Goal: Understand site structure: Grasp the organization and layout of the website

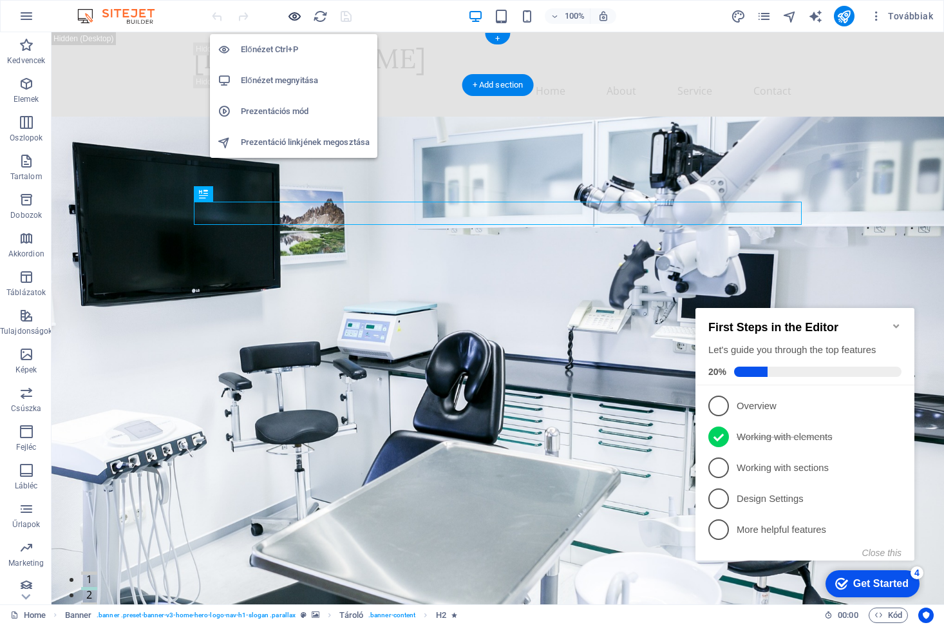
click at [297, 15] on icon "button" at bounding box center [294, 16] width 15 height 15
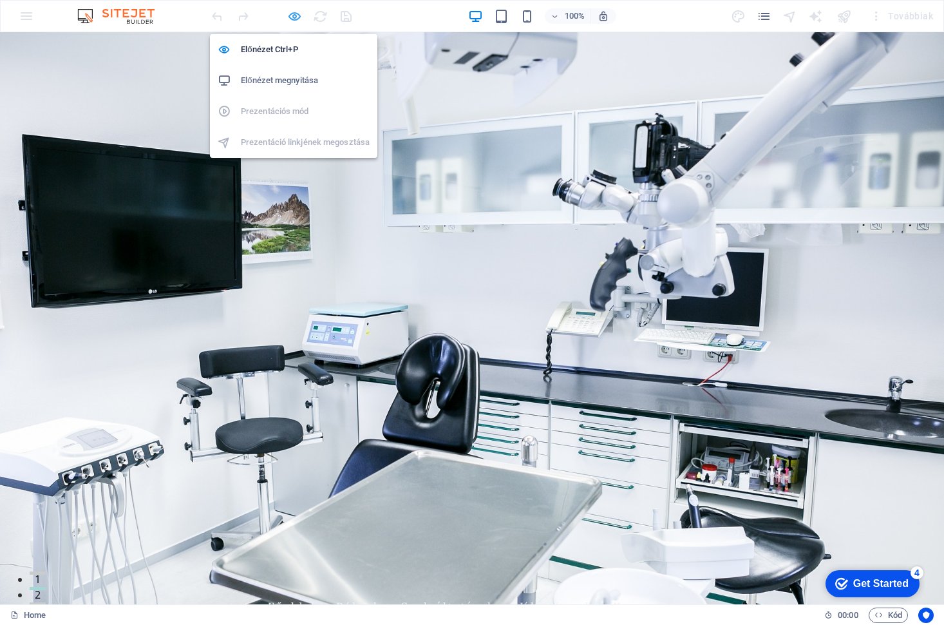
click at [294, 15] on icon "button" at bounding box center [294, 16] width 15 height 15
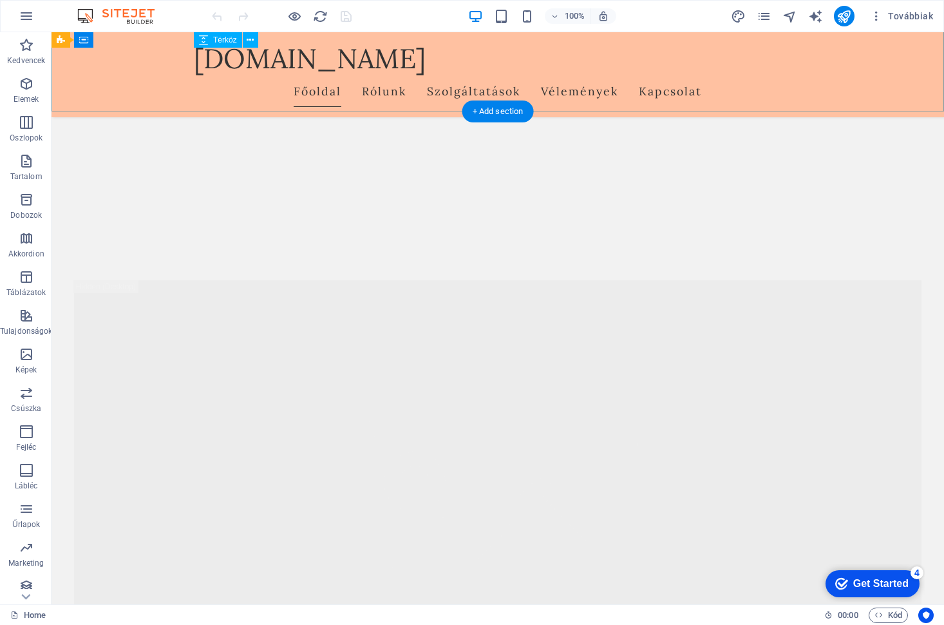
scroll to position [2295, 0]
click at [26, 91] on icon "button" at bounding box center [26, 83] width 15 height 15
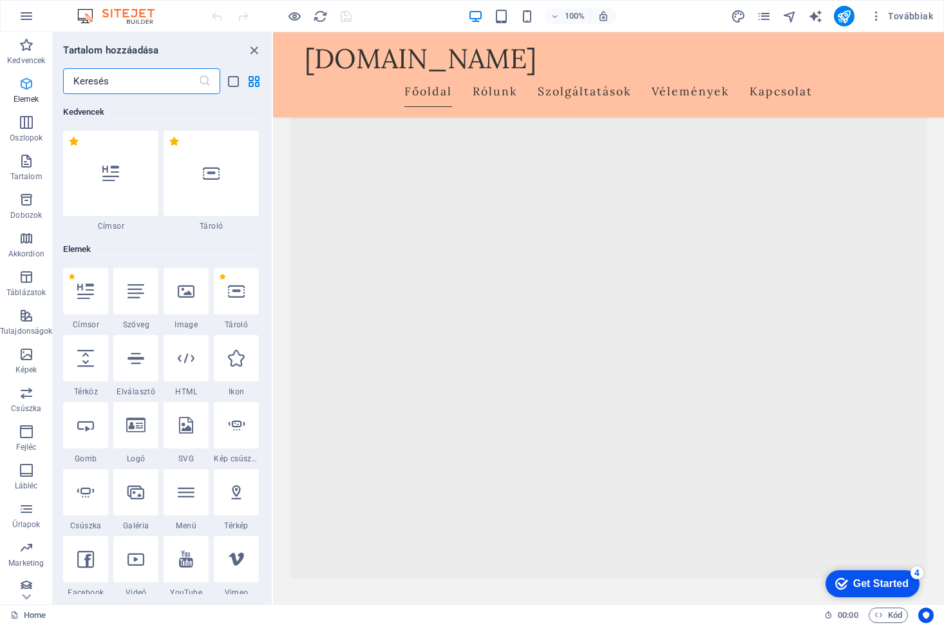
scroll to position [137, 0]
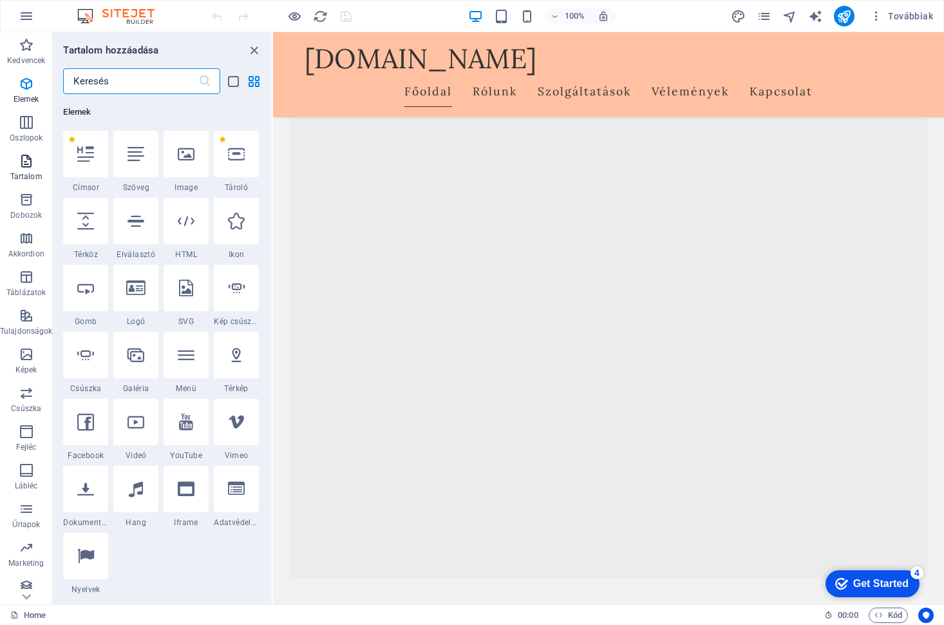
click at [28, 161] on icon "button" at bounding box center [26, 160] width 15 height 15
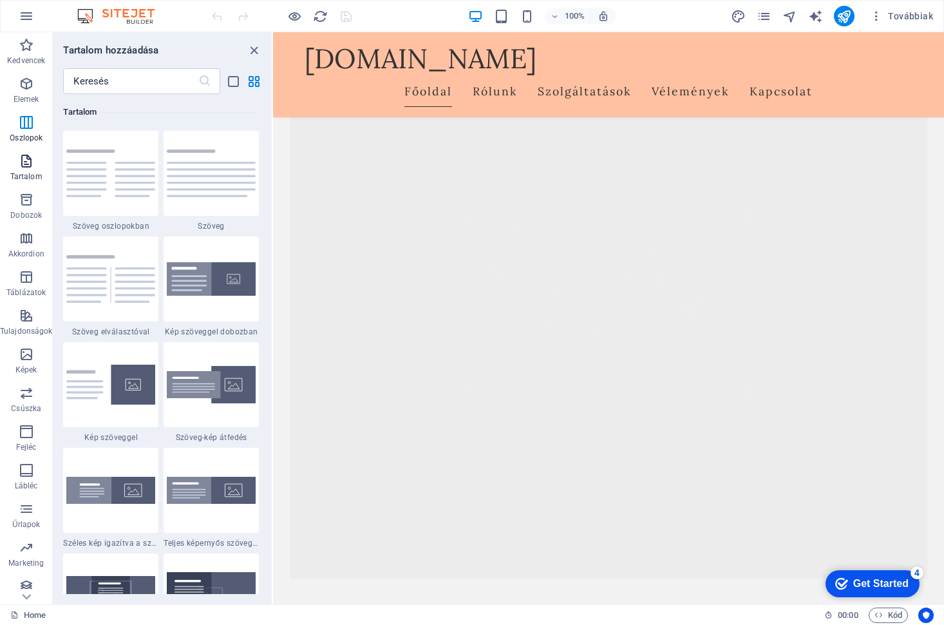
scroll to position [2254, 0]
click at [26, 198] on icon "button" at bounding box center [26, 199] width 15 height 15
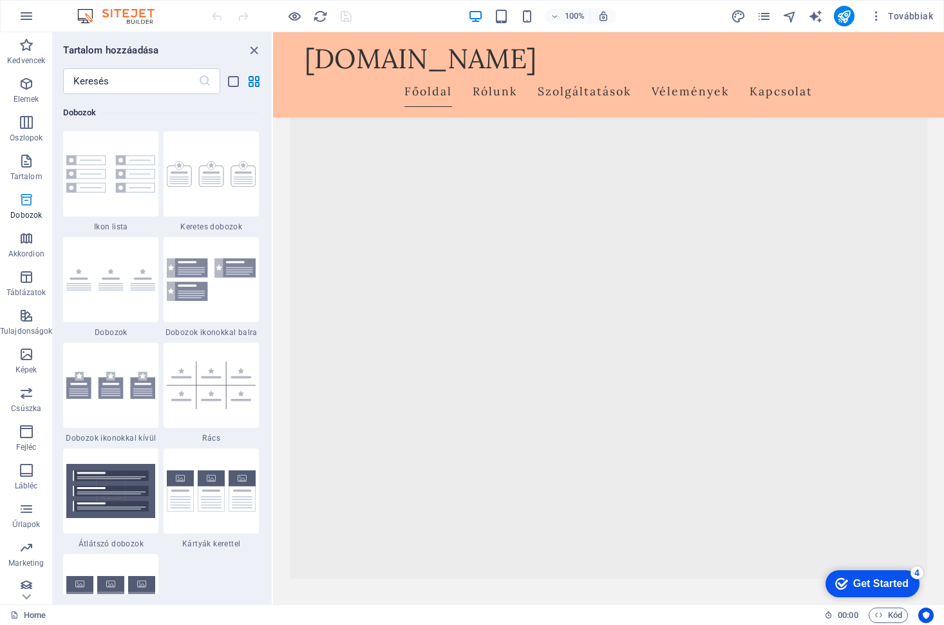
scroll to position [3553, 0]
click at [27, 240] on icon "button" at bounding box center [26, 238] width 15 height 15
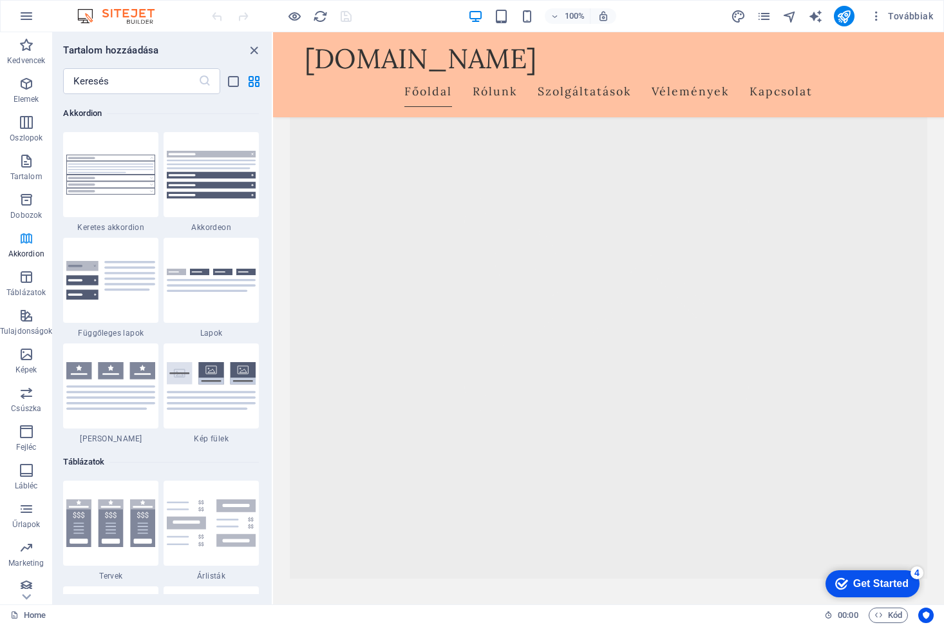
scroll to position [4113, 0]
click at [28, 278] on icon "button" at bounding box center [26, 276] width 15 height 15
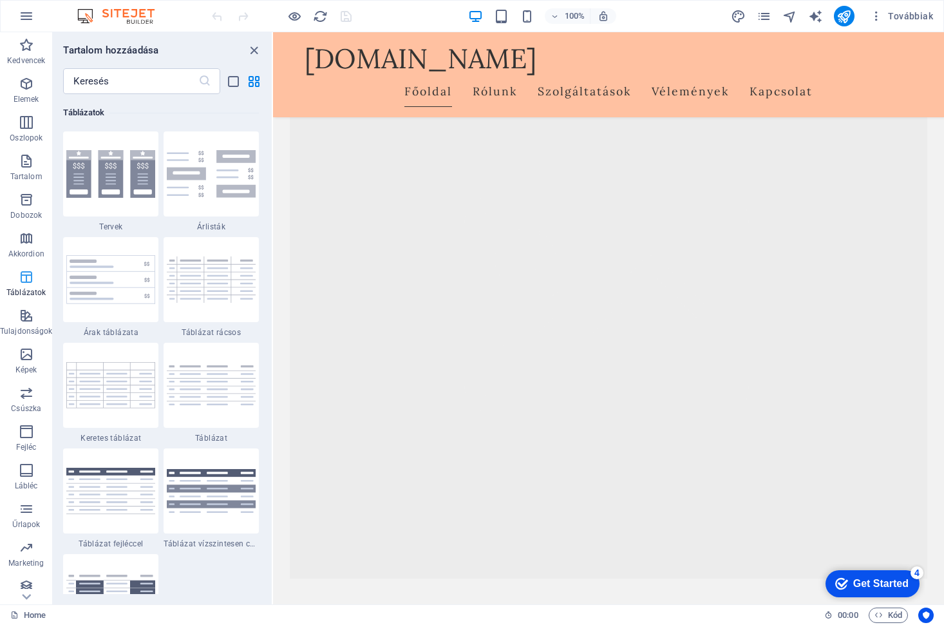
scroll to position [4462, 0]
click at [29, 319] on icon "button" at bounding box center [26, 315] width 15 height 15
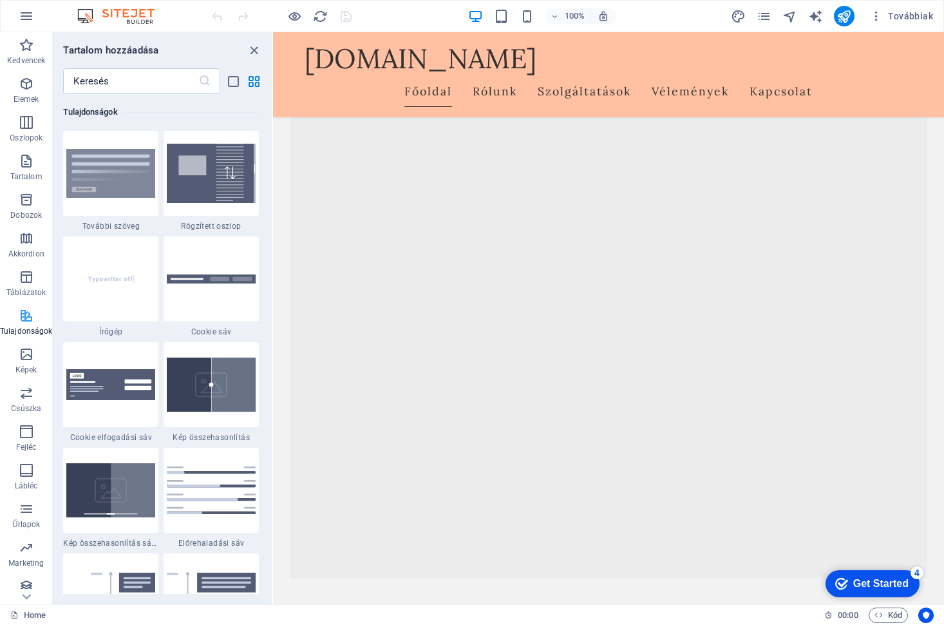
scroll to position [5022, 0]
click at [26, 45] on icon "button" at bounding box center [26, 44] width 15 height 15
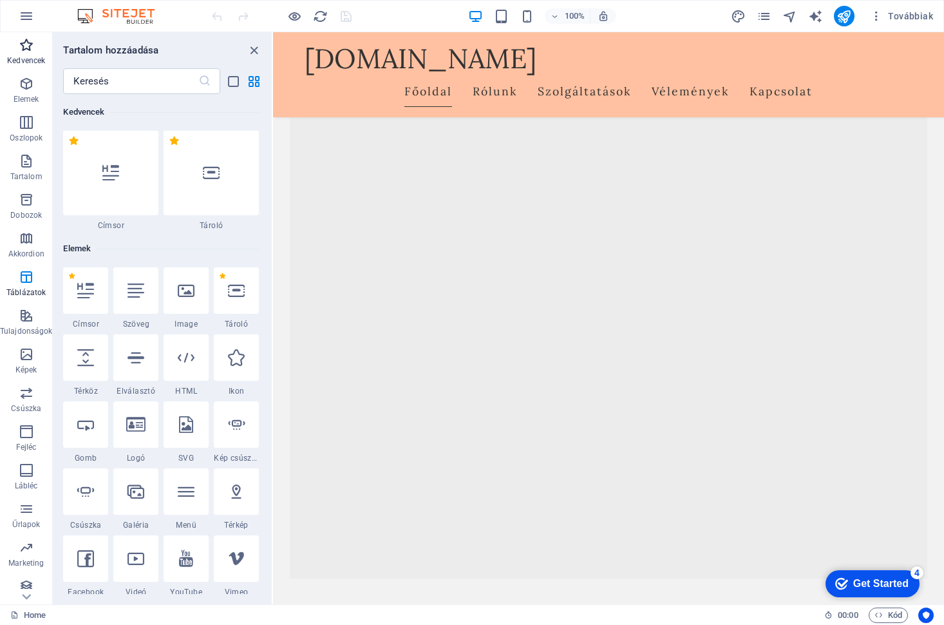
scroll to position [0, 0]
click at [30, 88] on icon "button" at bounding box center [26, 83] width 15 height 15
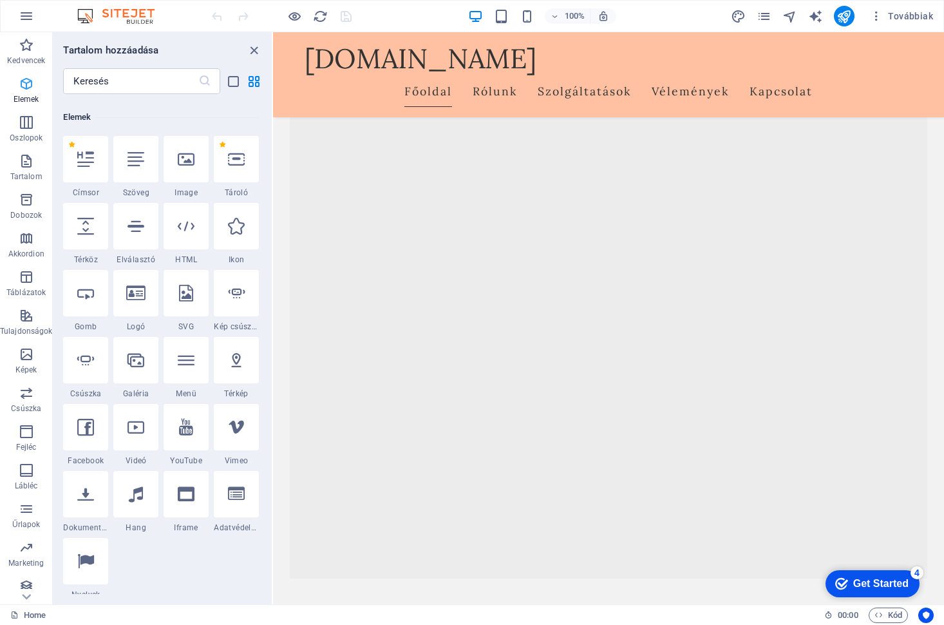
scroll to position [137, 0]
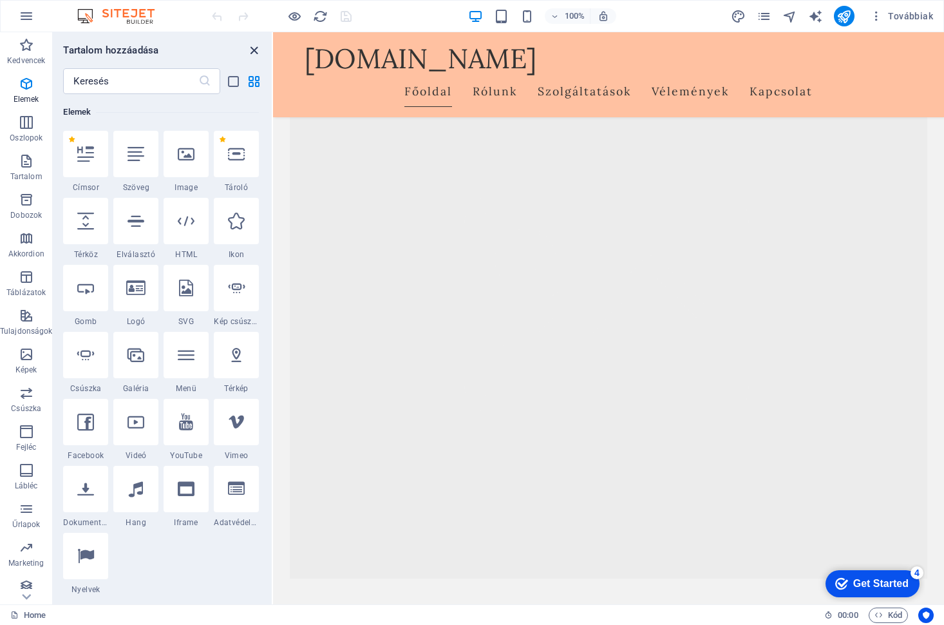
click at [256, 51] on icon "close panel" at bounding box center [254, 50] width 15 height 15
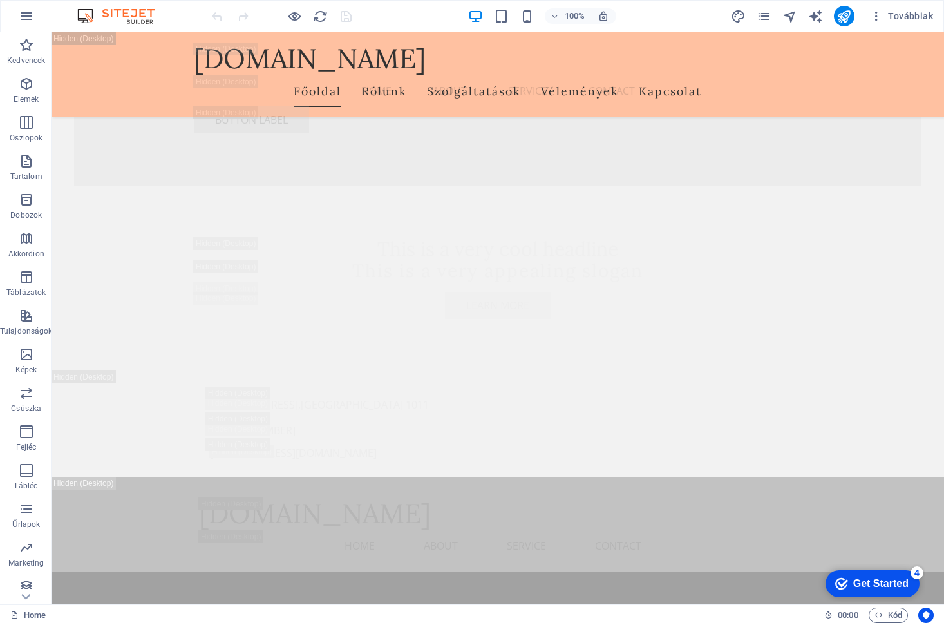
scroll to position [2921, 0]
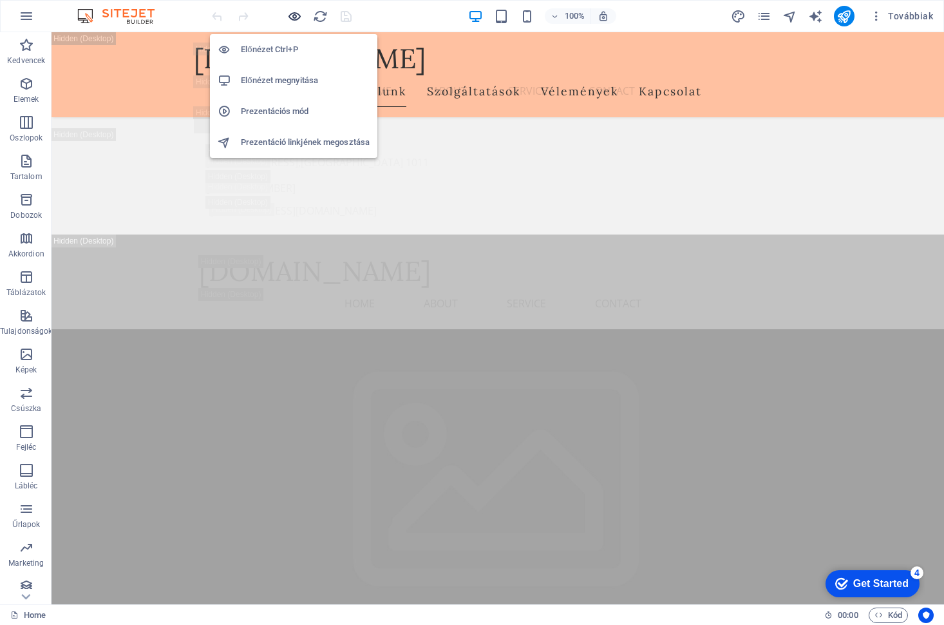
click at [295, 14] on icon "button" at bounding box center [294, 16] width 15 height 15
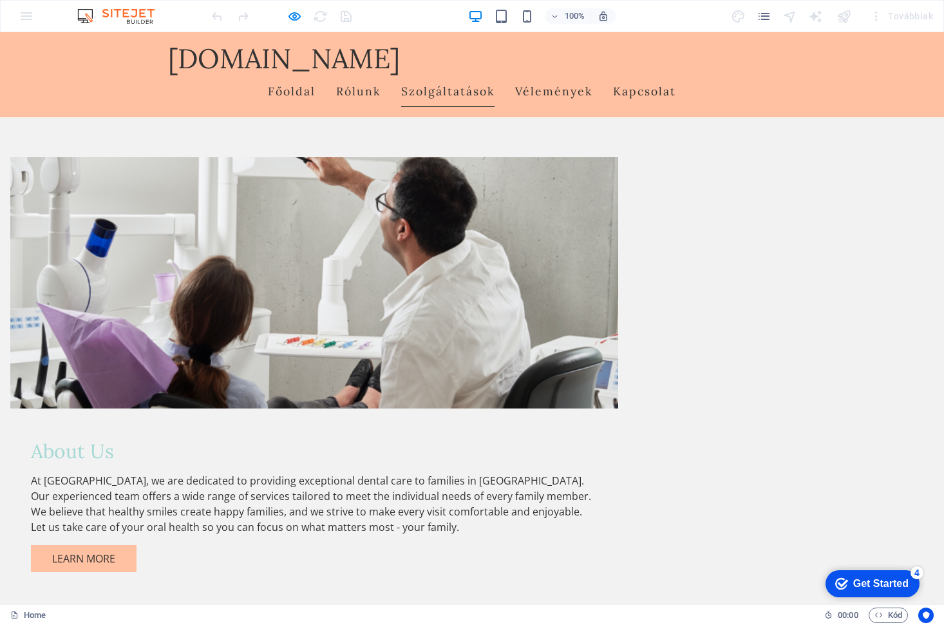
scroll to position [649, 0]
